Goal: Information Seeking & Learning: Learn about a topic

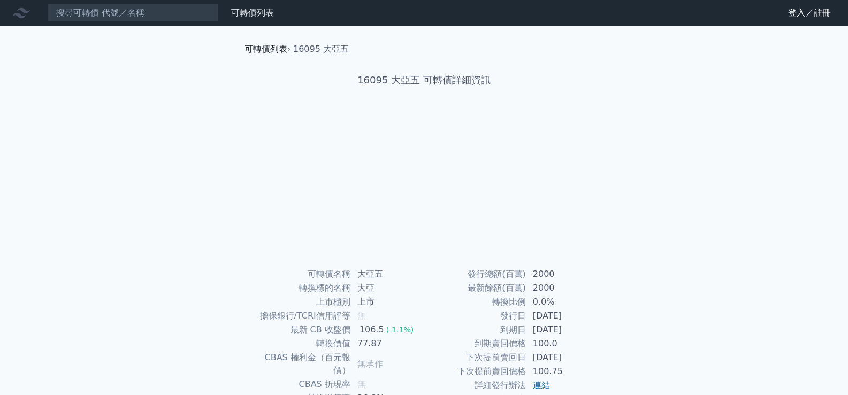
click at [270, 54] on link "可轉債列表" at bounding box center [265, 49] width 43 height 10
